Goal: Task Accomplishment & Management: Manage account settings

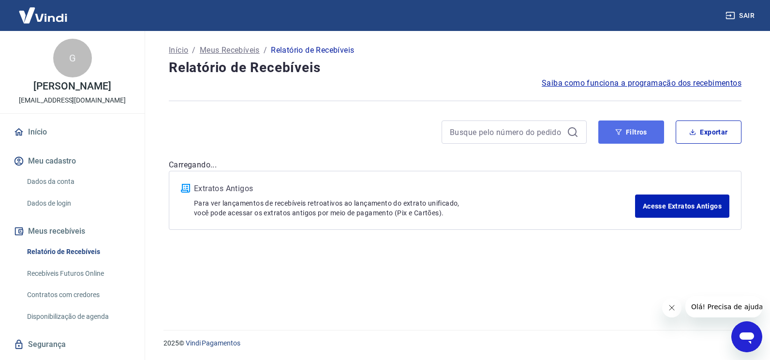
click at [620, 137] on button "Filtros" at bounding box center [631, 131] width 66 height 23
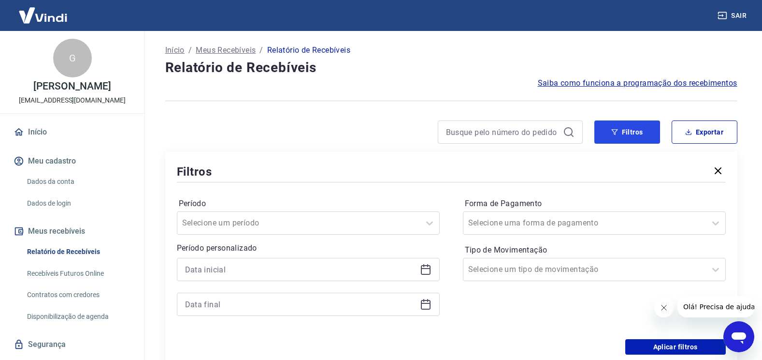
scroll to position [97, 0]
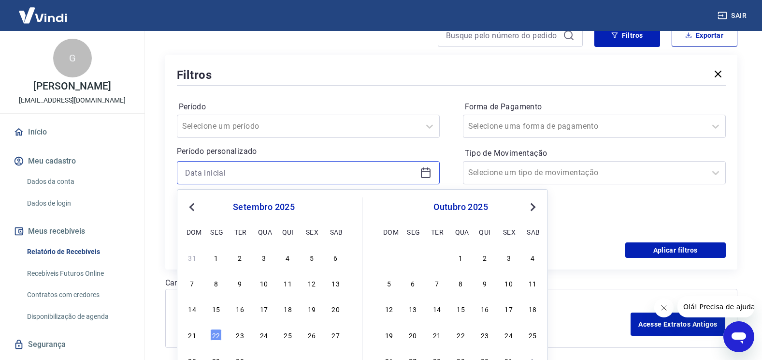
click at [232, 171] on input at bounding box center [300, 172] width 231 height 15
click at [289, 255] on div "4" at bounding box center [288, 257] width 12 height 12
type input "04/09/2025"
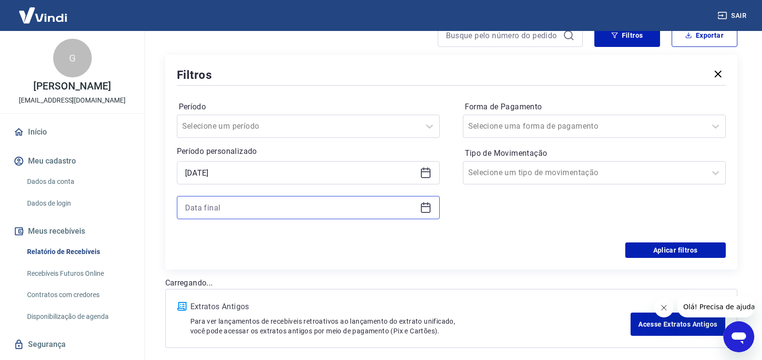
click at [239, 213] on input at bounding box center [300, 207] width 231 height 15
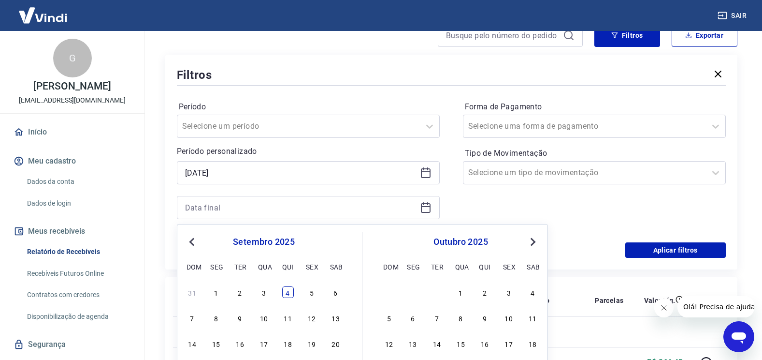
click at [291, 292] on div "4" at bounding box center [288, 292] width 12 height 12
type input "04/09/2025"
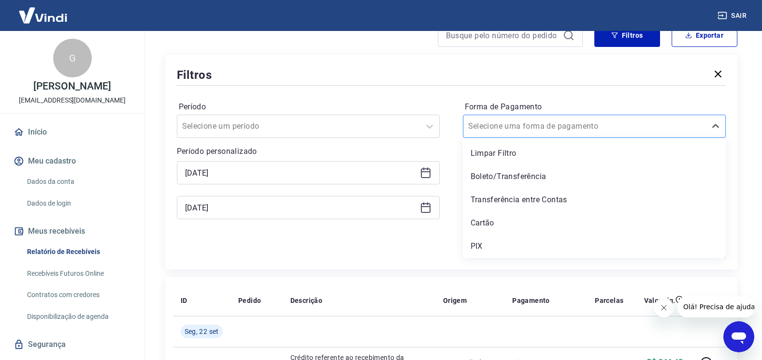
click at [531, 131] on input "Forma de Pagamento" at bounding box center [517, 126] width 98 height 12
click at [565, 170] on div "Boleto/Transferência" at bounding box center [594, 176] width 263 height 19
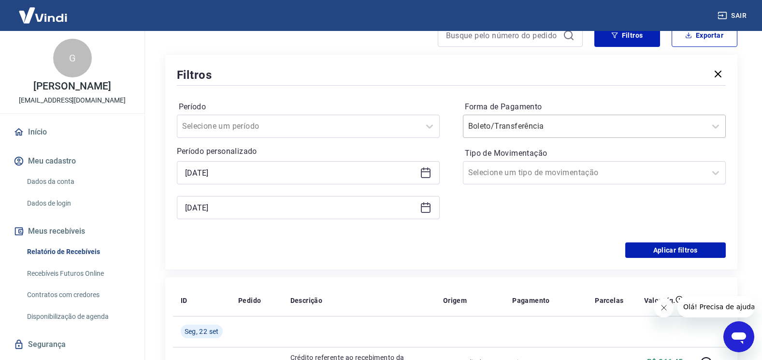
click at [538, 128] on input "Forma de Pagamento" at bounding box center [517, 126] width 98 height 12
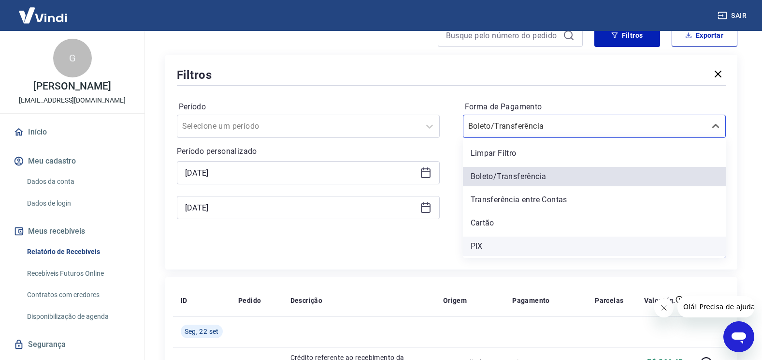
click at [517, 242] on div "PIX" at bounding box center [594, 245] width 263 height 19
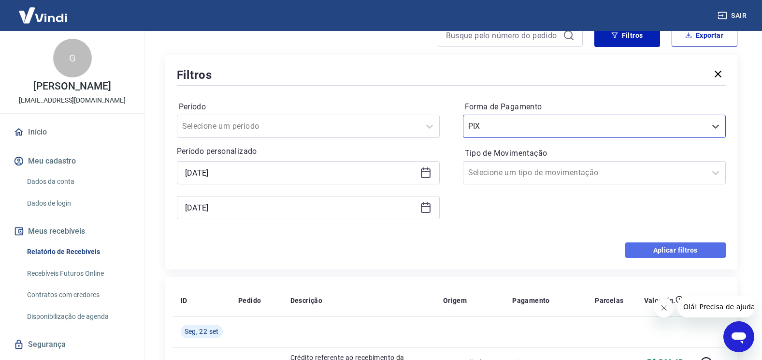
click at [707, 246] on button "Aplicar filtros" at bounding box center [676, 249] width 101 height 15
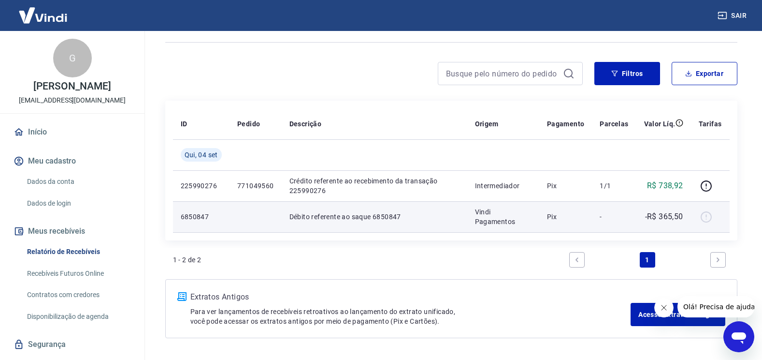
scroll to position [42, 0]
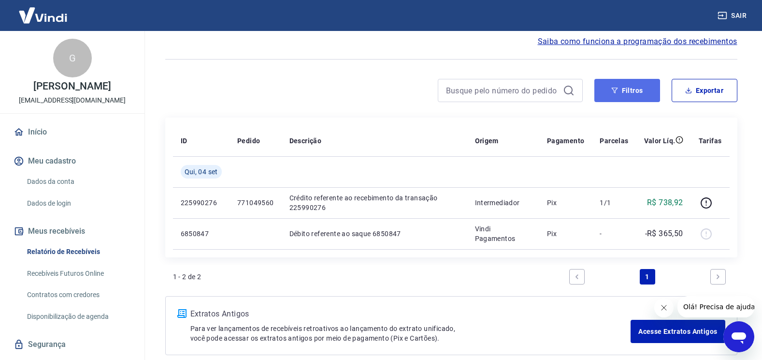
click at [617, 93] on icon "button" at bounding box center [615, 90] width 7 height 7
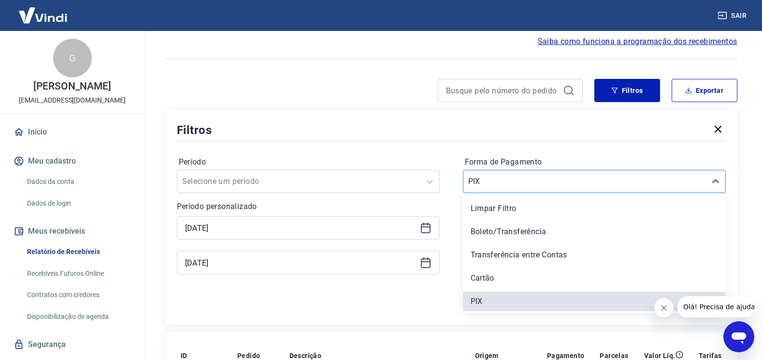
click at [519, 186] on input "Forma de Pagamento" at bounding box center [517, 181] width 98 height 12
click at [517, 227] on div "Boleto/Transferência" at bounding box center [594, 231] width 263 height 19
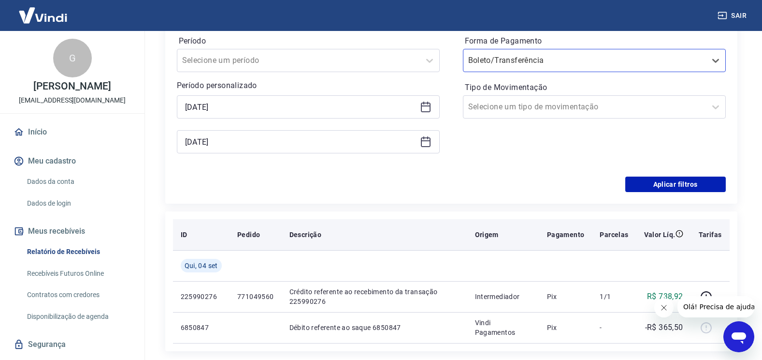
scroll to position [187, 0]
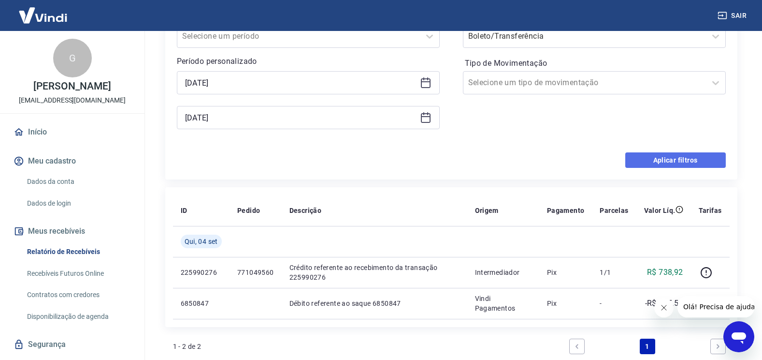
click at [668, 160] on button "Aplicar filtros" at bounding box center [676, 159] width 101 height 15
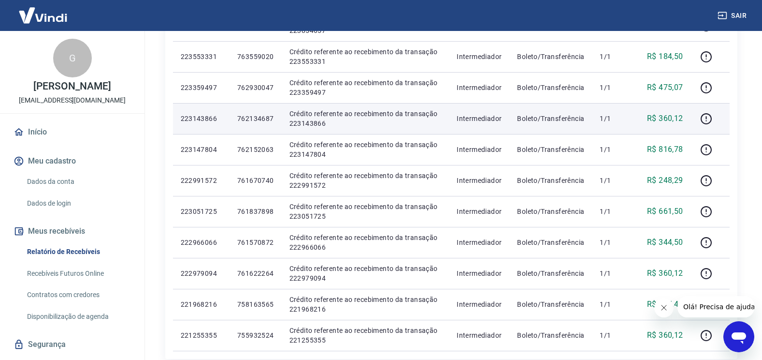
scroll to position [387, 0]
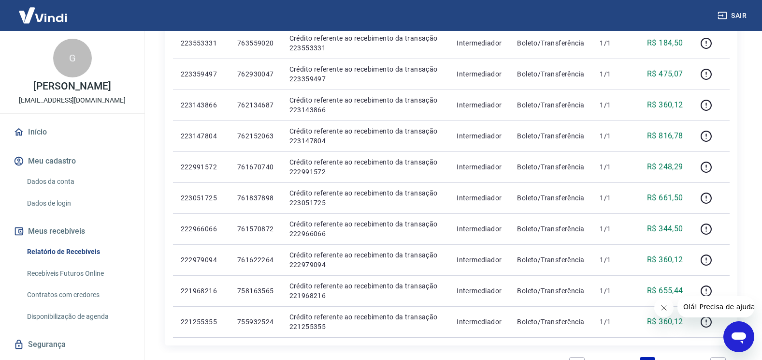
click at [665, 308] on icon "Fechar mensagem da empresa" at bounding box center [664, 308] width 8 height 8
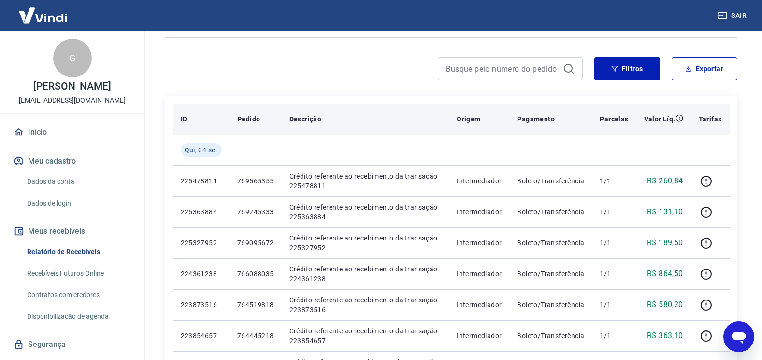
scroll to position [0, 0]
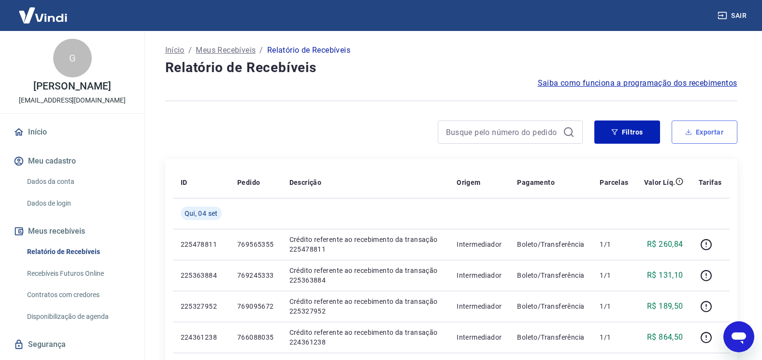
click at [696, 126] on button "Exportar" at bounding box center [705, 131] width 66 height 23
type input "04/09/2025"
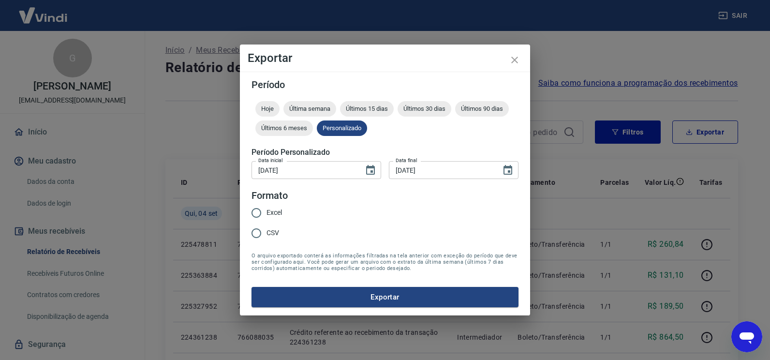
click at [277, 212] on span "Excel" at bounding box center [273, 212] width 15 height 10
click at [266, 212] on input "Excel" at bounding box center [256, 213] width 20 height 20
radio input "true"
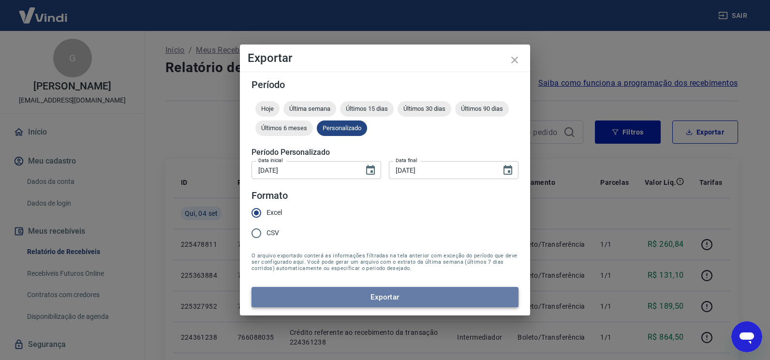
click at [402, 293] on button "Exportar" at bounding box center [384, 297] width 267 height 20
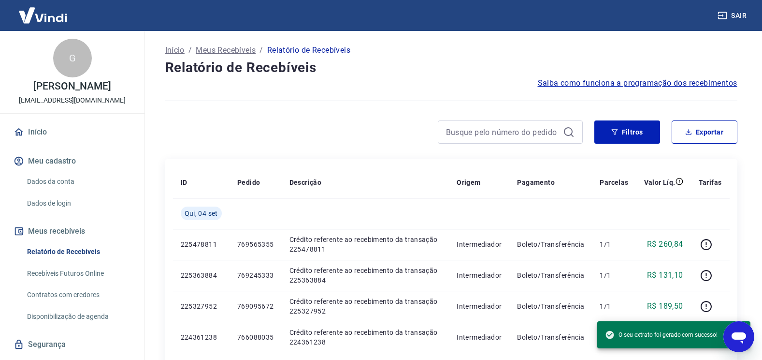
drag, startPoint x: 363, startPoint y: 82, endPoint x: 368, endPoint y: 86, distance: 6.3
click at [363, 82] on div "Saiba como funciona a programação dos recebimentos" at bounding box center [451, 83] width 572 height 12
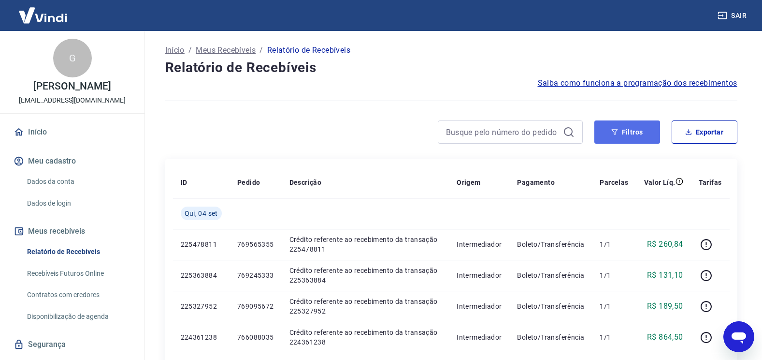
click at [619, 136] on button "Filtros" at bounding box center [628, 131] width 66 height 23
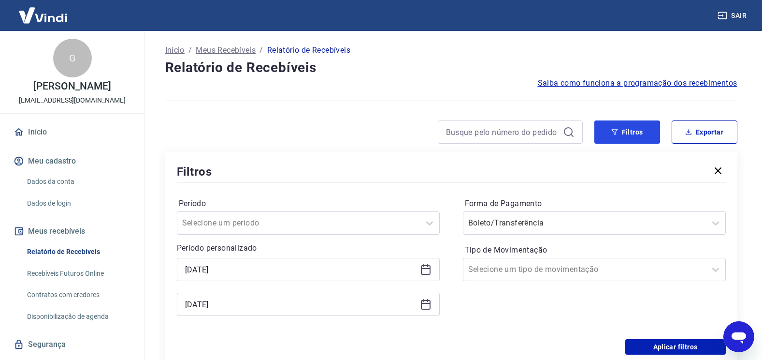
scroll to position [97, 0]
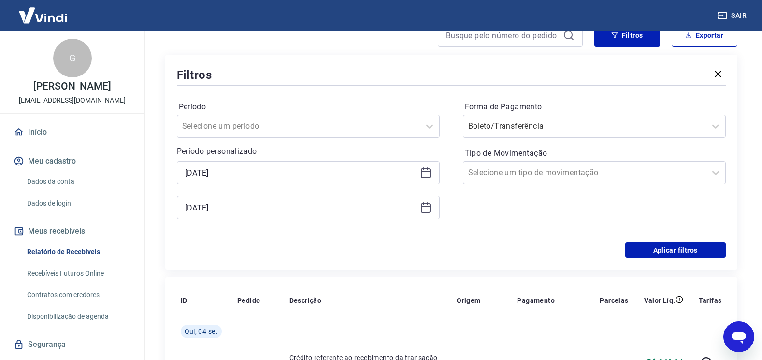
click at [429, 168] on icon at bounding box center [426, 173] width 10 height 10
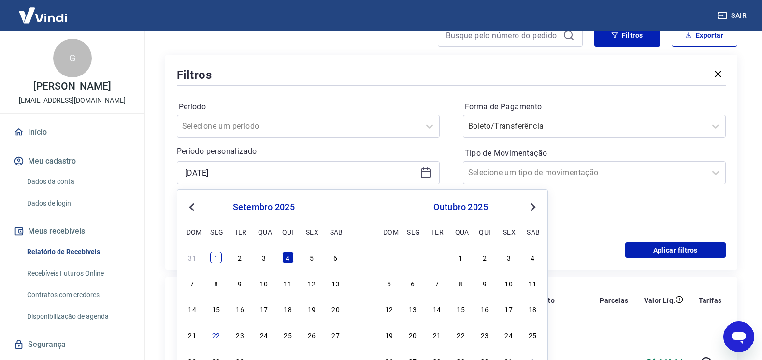
click at [217, 259] on div "1" at bounding box center [216, 257] width 12 height 12
type input "01/09/2025"
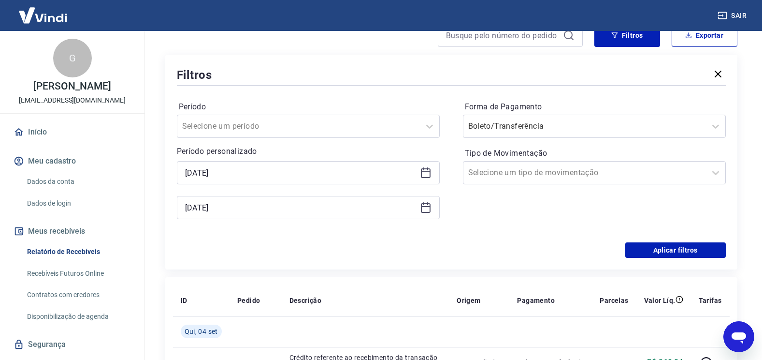
click at [426, 208] on icon at bounding box center [426, 208] width 12 height 12
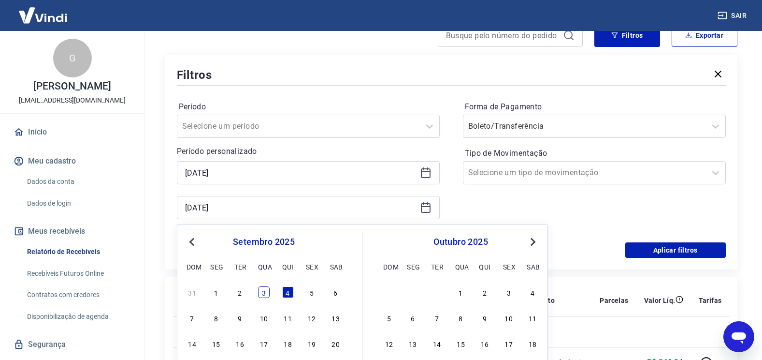
click at [268, 292] on div "3" at bounding box center [264, 292] width 12 height 12
type input "03/09/2025"
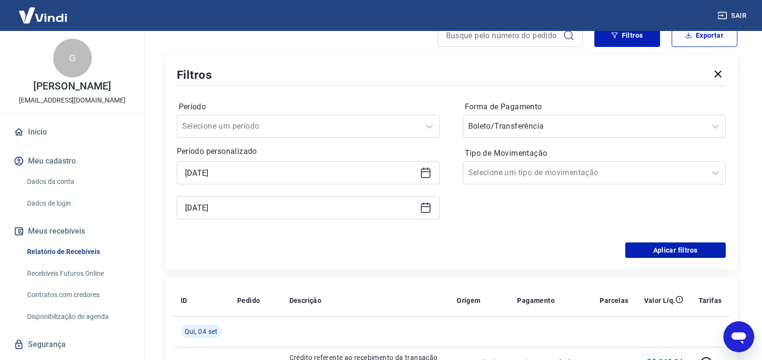
click at [657, 241] on div "Período Selecione um período Período personalizado Selected date: segunda-feira…" at bounding box center [451, 164] width 549 height 155
click at [642, 249] on button "Aplicar filtros" at bounding box center [676, 249] width 101 height 15
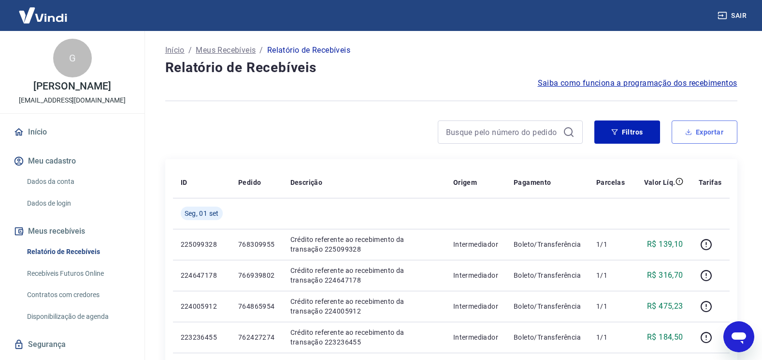
click at [684, 135] on button "Exportar" at bounding box center [705, 131] width 66 height 23
type input "01/09/2025"
type input "03/09/2025"
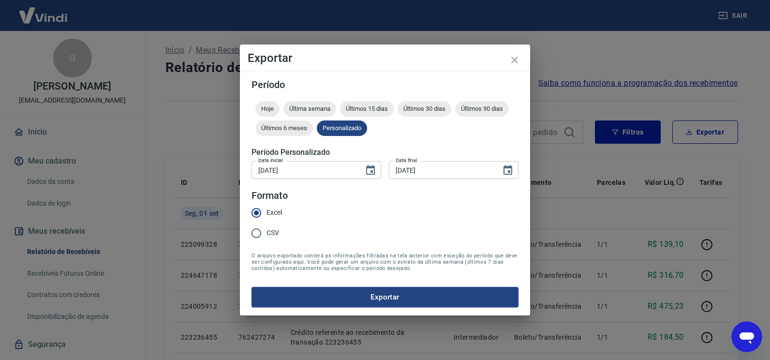
click at [334, 282] on form "Período Hoje Última semana Últimos 15 dias Últimos 30 dias Últimos 90 dias Últi…" at bounding box center [384, 193] width 267 height 227
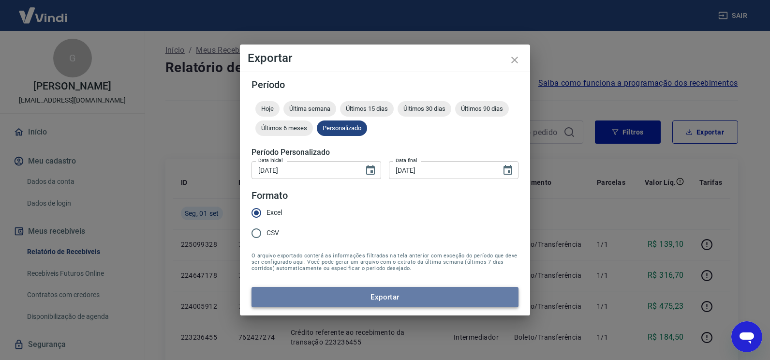
click at [337, 290] on button "Exportar" at bounding box center [384, 297] width 267 height 20
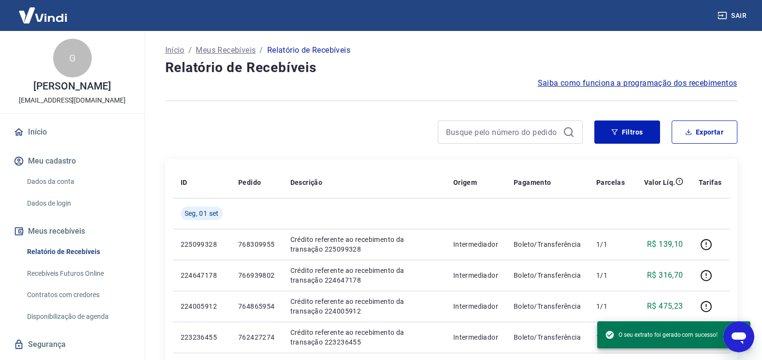
drag, startPoint x: 386, startPoint y: 88, endPoint x: 386, endPoint y: 94, distance: 5.8
click at [386, 88] on div "Saiba como funciona a programação dos recebimentos" at bounding box center [451, 83] width 572 height 12
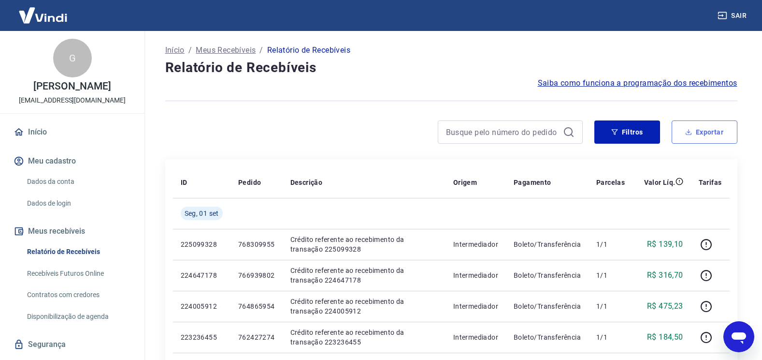
click at [709, 135] on button "Exportar" at bounding box center [705, 131] width 66 height 23
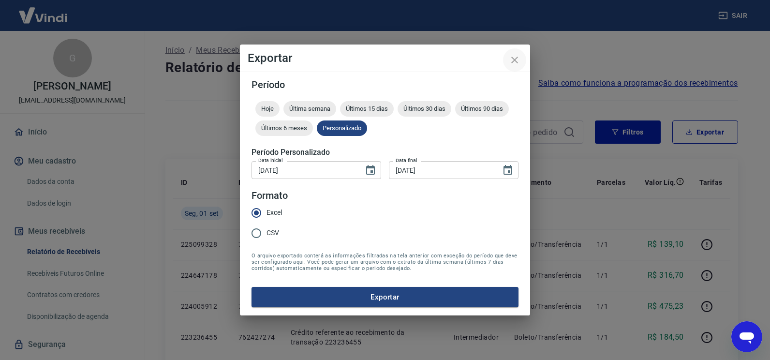
click at [510, 58] on icon "close" at bounding box center [515, 60] width 12 height 12
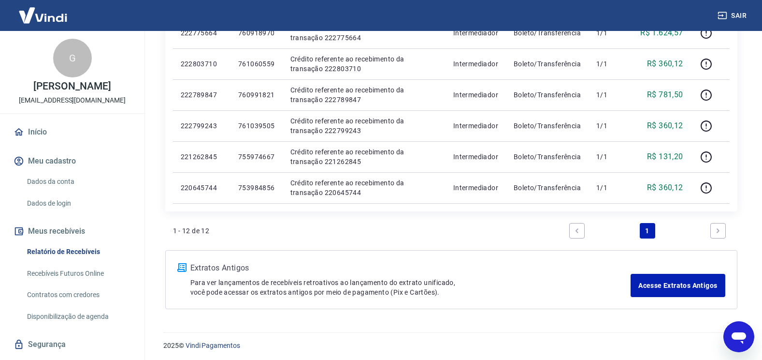
scroll to position [399, 0]
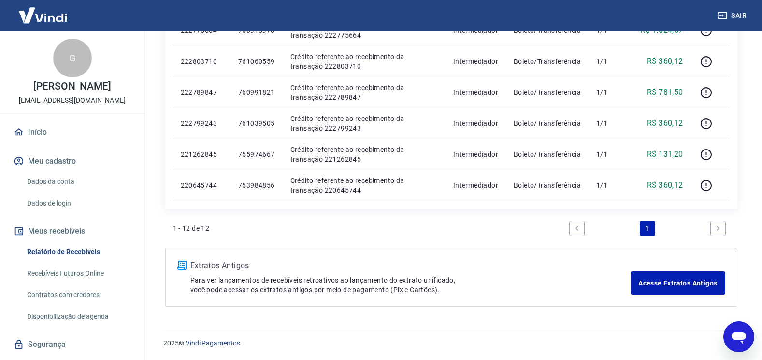
click at [718, 223] on link "Next page" at bounding box center [718, 227] width 15 height 15
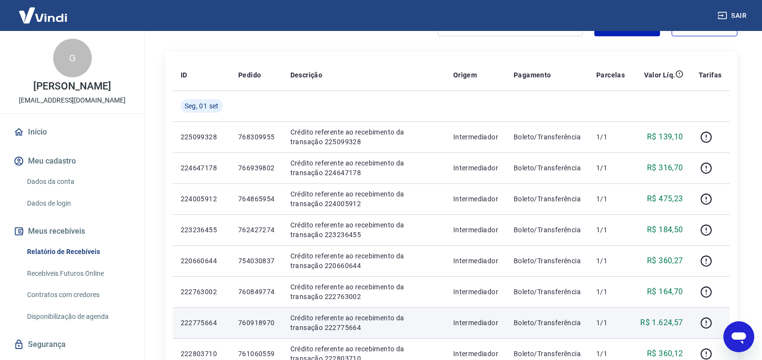
scroll to position [0, 0]
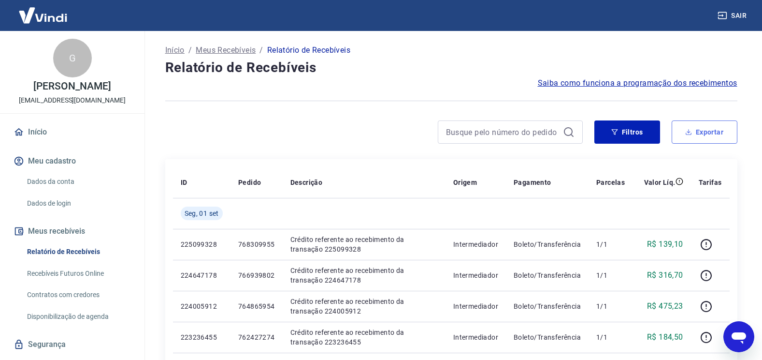
click at [714, 131] on button "Exportar" at bounding box center [705, 131] width 66 height 23
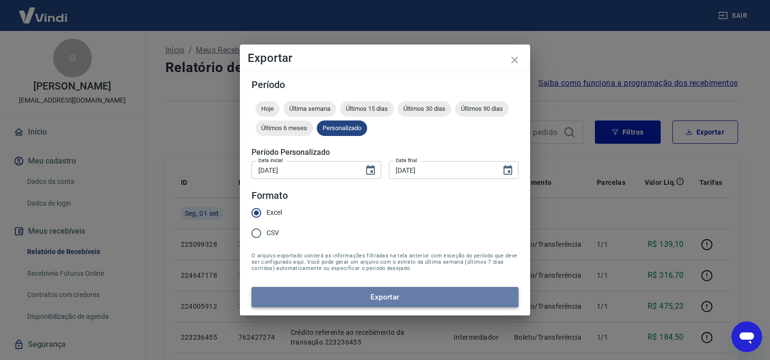
click at [396, 301] on button "Exportar" at bounding box center [384, 297] width 267 height 20
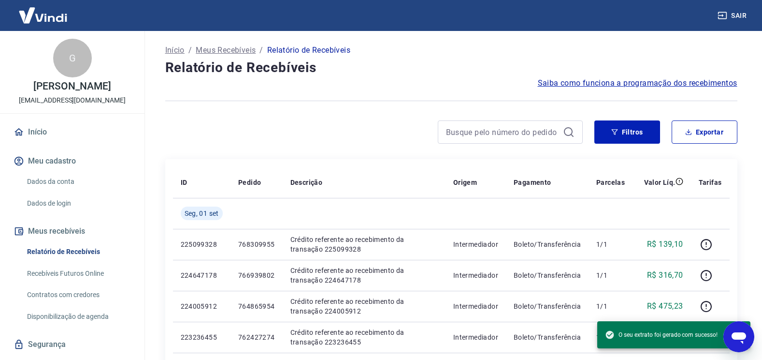
drag, startPoint x: 412, startPoint y: 134, endPoint x: 495, endPoint y: 145, distance: 83.8
click at [412, 134] on div at bounding box center [374, 131] width 418 height 23
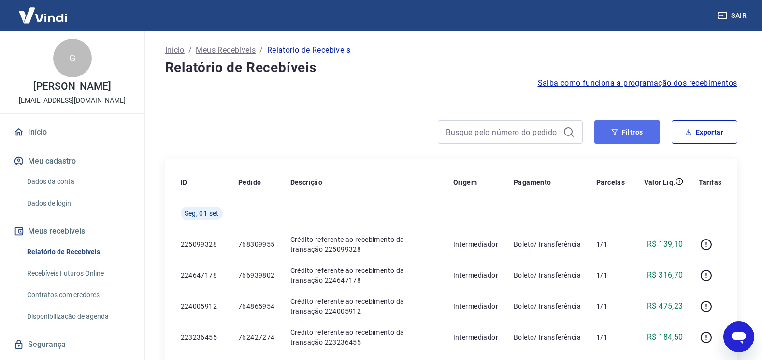
click at [635, 132] on button "Filtros" at bounding box center [628, 131] width 66 height 23
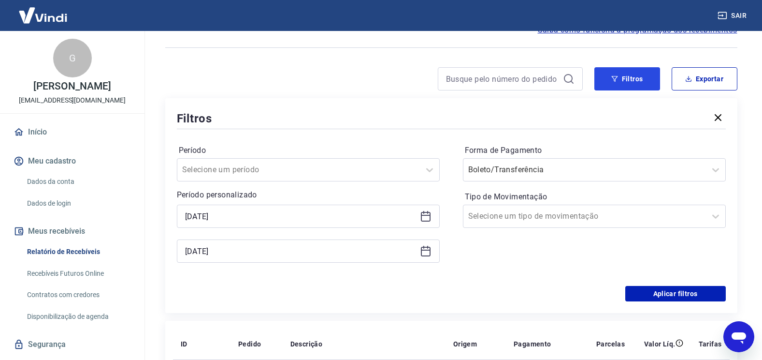
scroll to position [97, 0]
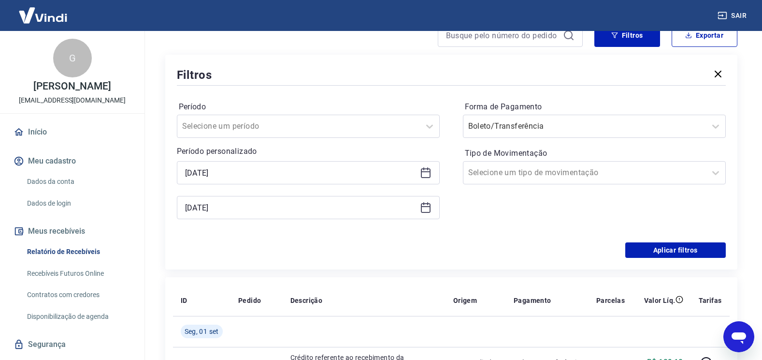
click at [420, 171] on icon at bounding box center [426, 173] width 12 height 12
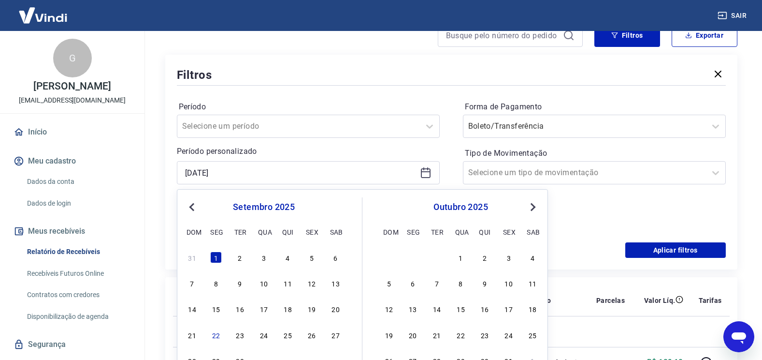
click at [189, 205] on button "Previous Month" at bounding box center [192, 207] width 12 height 12
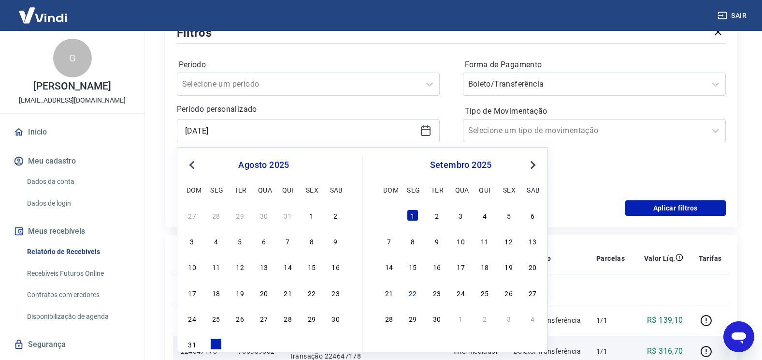
scroll to position [193, 0]
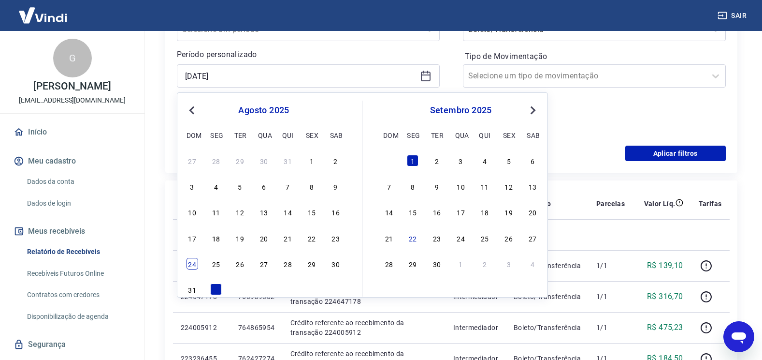
click at [192, 266] on div "24" at bounding box center [193, 264] width 12 height 12
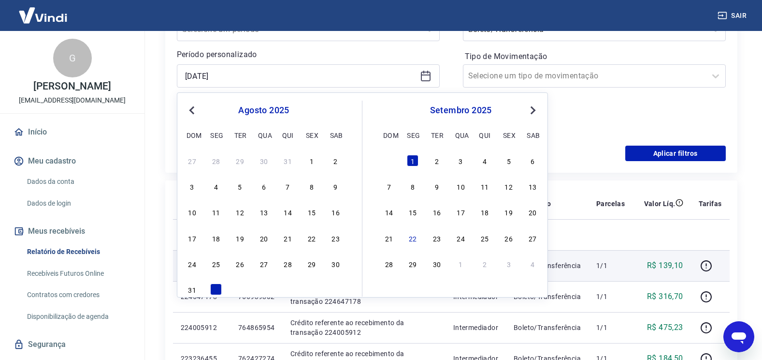
type input "24/08/2025"
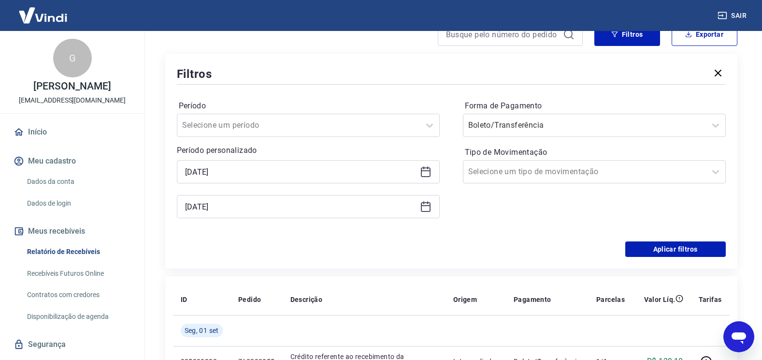
scroll to position [97, 0]
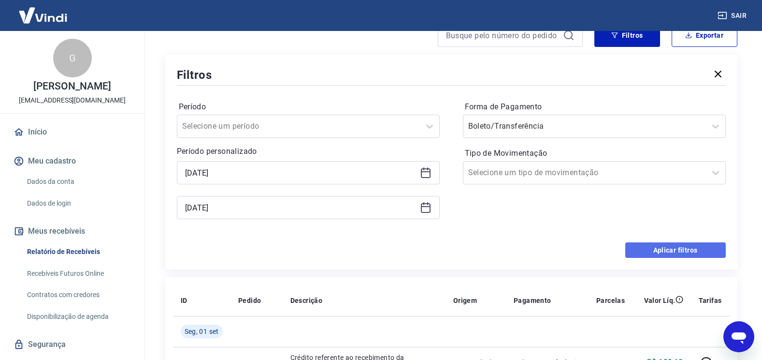
click at [678, 256] on button "Aplicar filtros" at bounding box center [676, 249] width 101 height 15
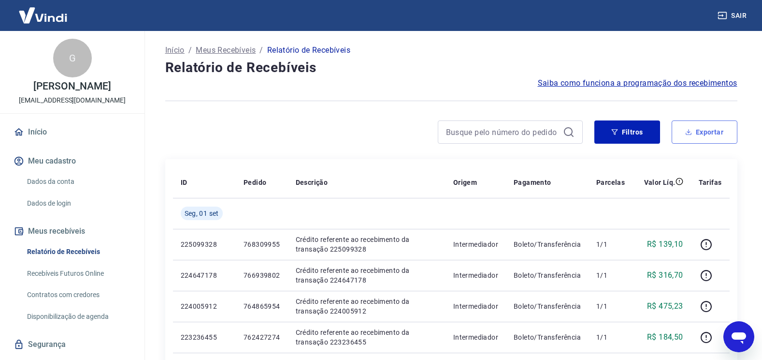
click at [712, 140] on button "Exportar" at bounding box center [705, 131] width 66 height 23
type input "24/08/2025"
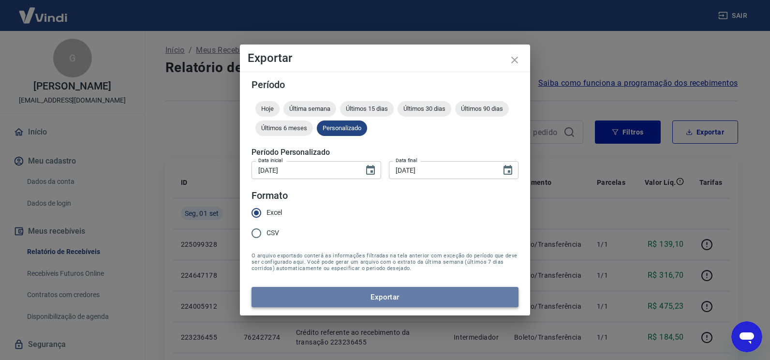
click at [400, 298] on button "Exportar" at bounding box center [384, 297] width 267 height 20
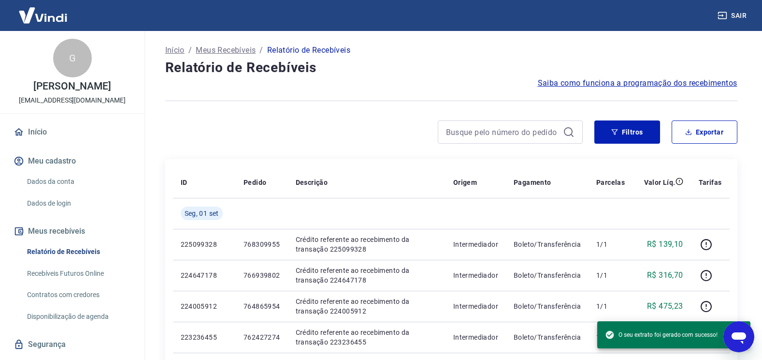
drag, startPoint x: 339, startPoint y: 127, endPoint x: 265, endPoint y: 132, distance: 74.2
click at [339, 127] on div at bounding box center [374, 131] width 418 height 23
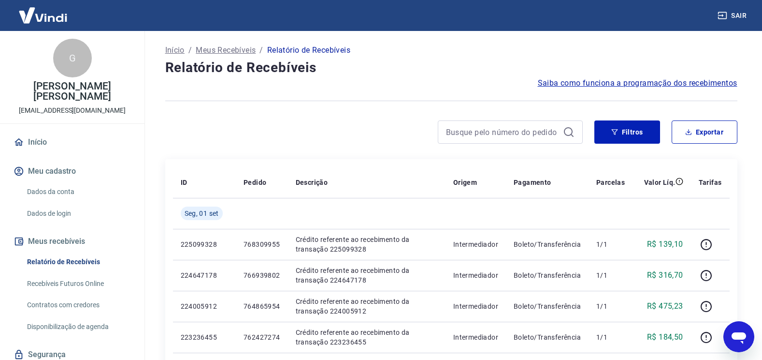
scroll to position [48, 0]
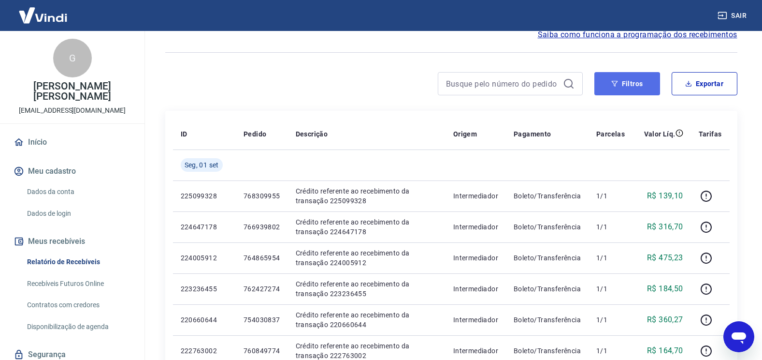
click at [636, 88] on button "Filtros" at bounding box center [628, 83] width 66 height 23
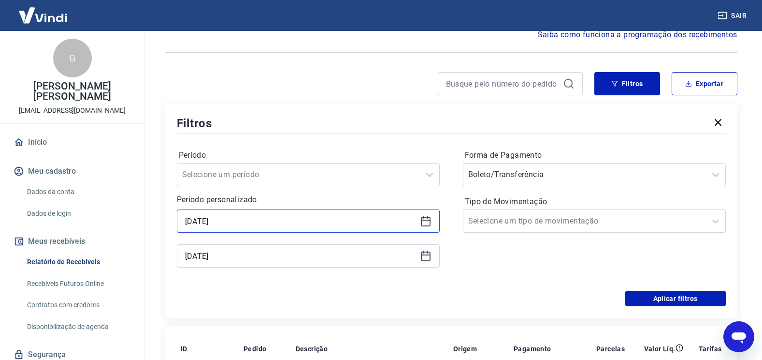
click at [234, 218] on input "24/08/2025" at bounding box center [300, 221] width 231 height 15
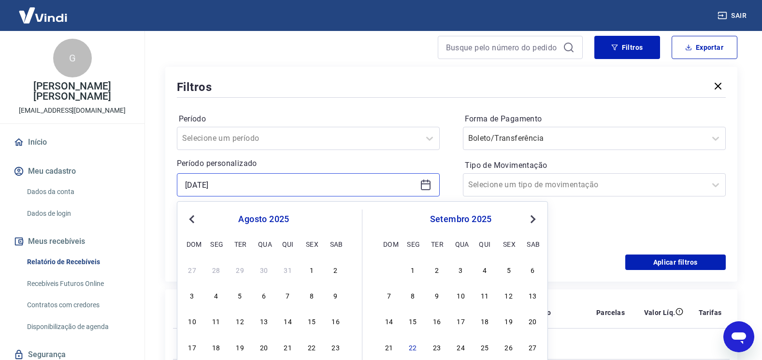
scroll to position [145, 0]
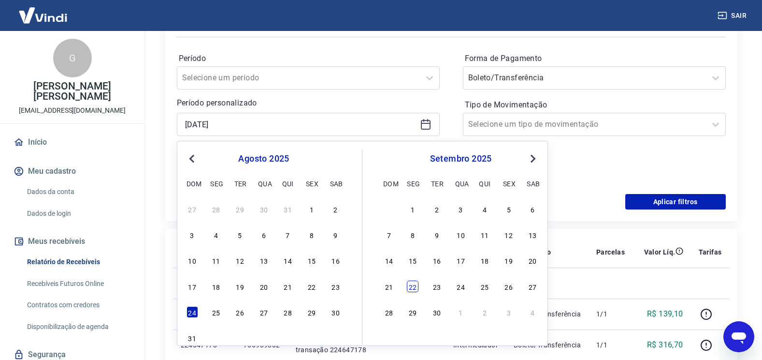
click at [409, 288] on div "22" at bounding box center [413, 286] width 12 height 12
type input "22/09/2025"
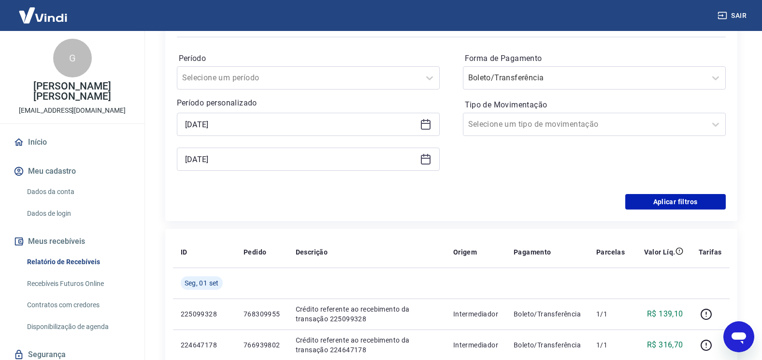
click at [429, 159] on icon at bounding box center [426, 158] width 10 height 1
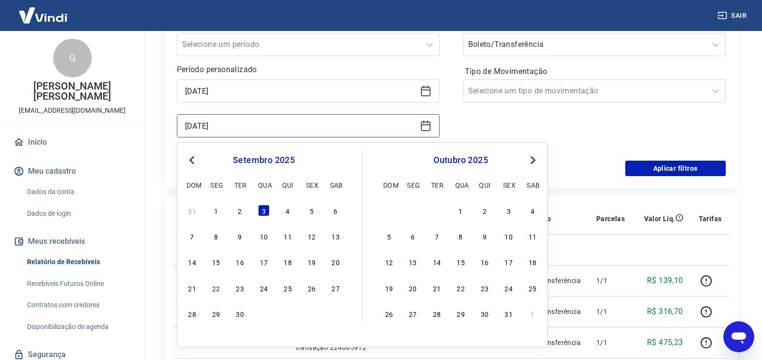
scroll to position [242, 0]
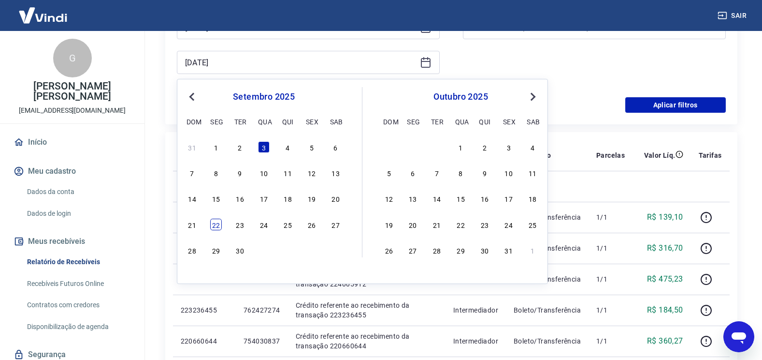
click at [216, 229] on div "22" at bounding box center [216, 225] width 12 height 12
type input "22/09/2025"
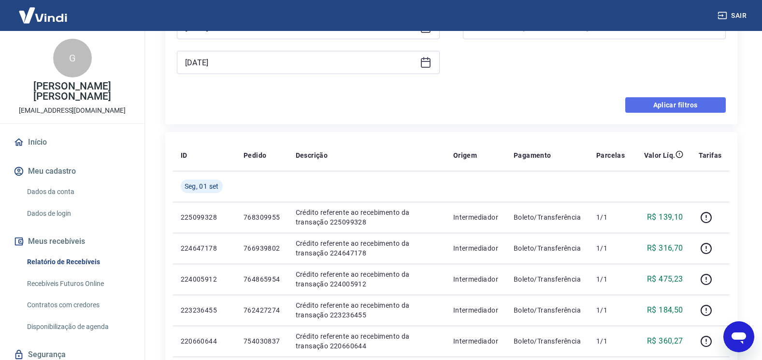
click at [690, 110] on button "Aplicar filtros" at bounding box center [676, 104] width 101 height 15
